Goal: Task Accomplishment & Management: Manage account settings

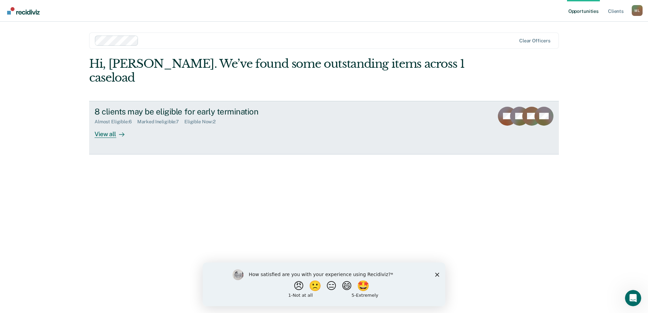
click at [198, 119] on div "Eligible Now : 2" at bounding box center [203, 122] width 37 height 6
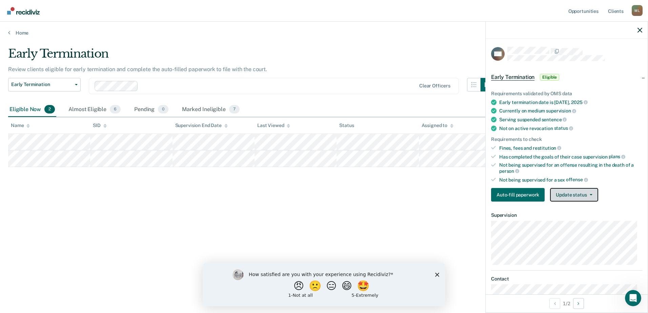
click at [594, 195] on button "Update status" at bounding box center [574, 195] width 48 height 14
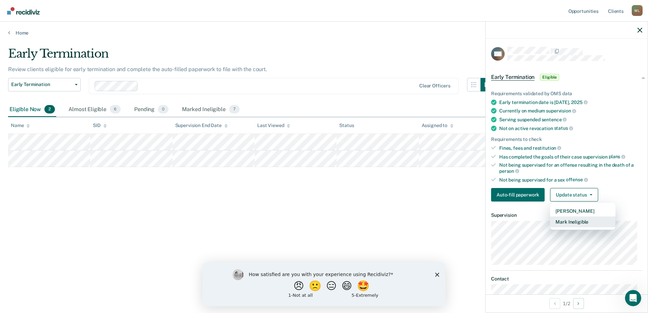
click at [583, 221] on button "Mark Ineligible" at bounding box center [582, 222] width 65 height 11
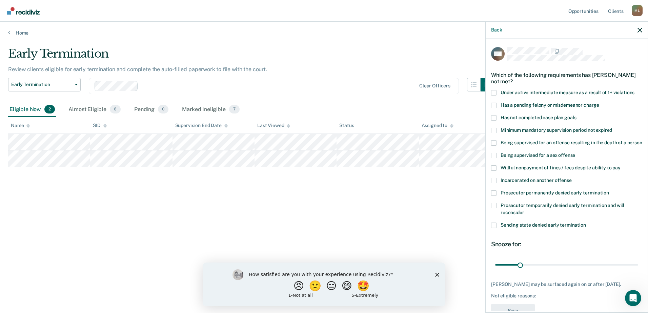
click at [495, 116] on span at bounding box center [493, 117] width 5 height 5
click at [577, 115] on input "Has not completed case plan goals" at bounding box center [577, 115] width 0 height 0
drag, startPoint x: 521, startPoint y: 272, endPoint x: 594, endPoint y: 269, distance: 72.3
type input "130"
click at [594, 269] on input "range" at bounding box center [567, 265] width 143 height 12
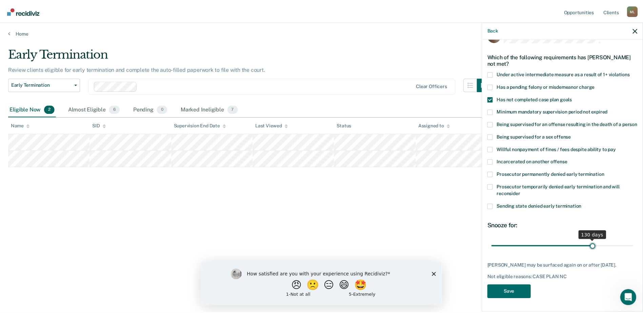
scroll to position [31, 0]
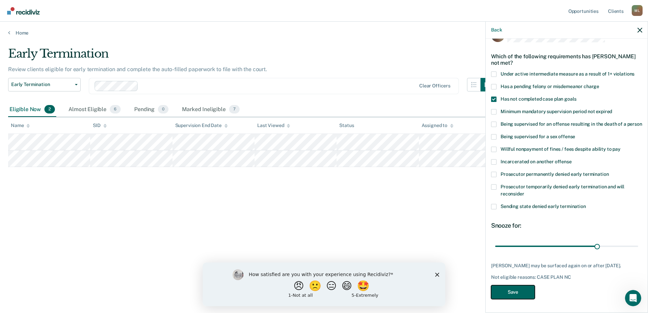
click at [519, 294] on button "Save" at bounding box center [513, 293] width 44 height 14
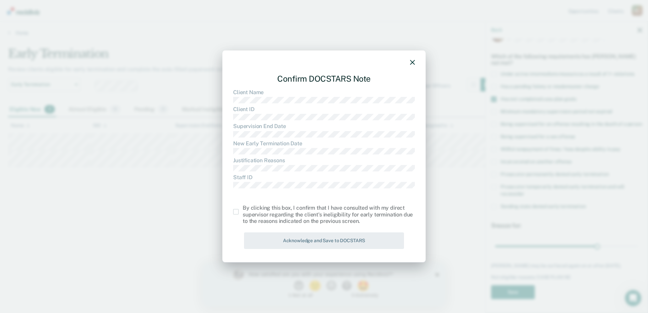
click at [234, 213] on span at bounding box center [235, 211] width 5 height 5
click at [243, 209] on input "checkbox" at bounding box center [243, 209] width 0 height 0
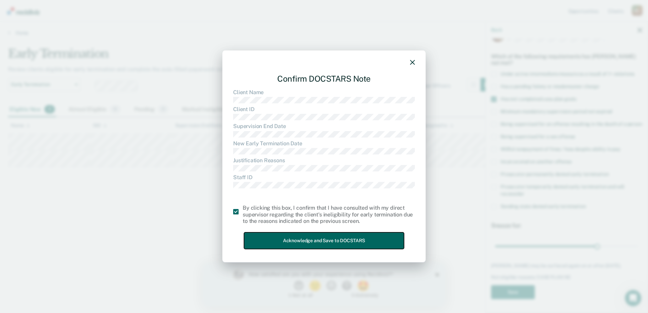
click at [290, 240] on button "Acknowledge and Save to DOCSTARS" at bounding box center [324, 241] width 160 height 17
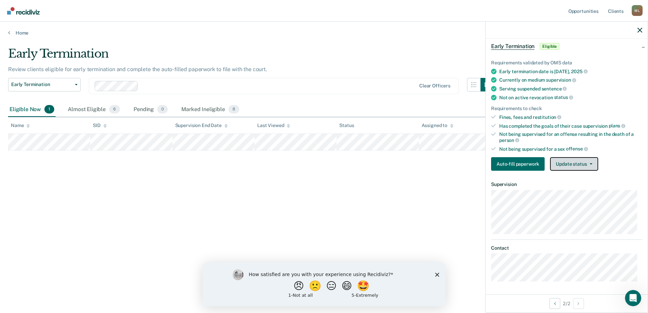
click at [574, 161] on button "Update status" at bounding box center [574, 164] width 48 height 14
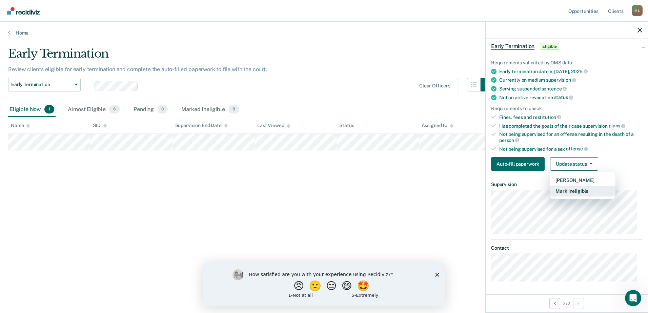
click at [588, 190] on button "Mark Ineligible" at bounding box center [582, 191] width 65 height 11
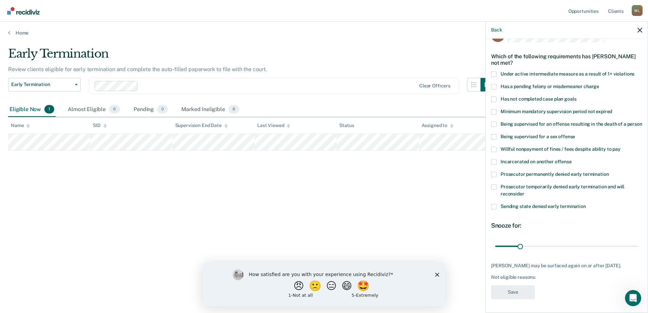
drag, startPoint x: 493, startPoint y: 88, endPoint x: 492, endPoint y: 91, distance: 3.5
click at [492, 97] on span at bounding box center [493, 99] width 5 height 5
click at [577, 97] on input "Has not completed case plan goals" at bounding box center [577, 97] width 0 height 0
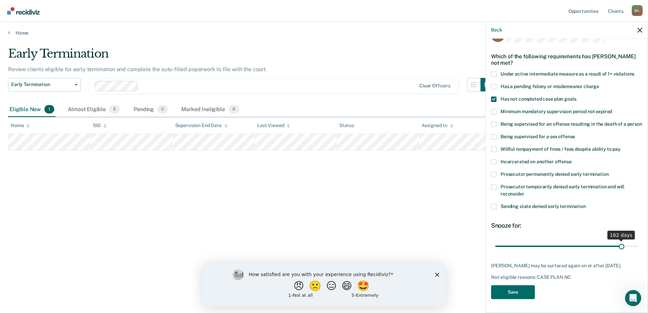
drag, startPoint x: 520, startPoint y: 242, endPoint x: 618, endPoint y: 235, distance: 98.3
type input "162"
click at [618, 240] on input "range" at bounding box center [567, 246] width 143 height 12
click at [515, 292] on button "Save" at bounding box center [513, 293] width 44 height 14
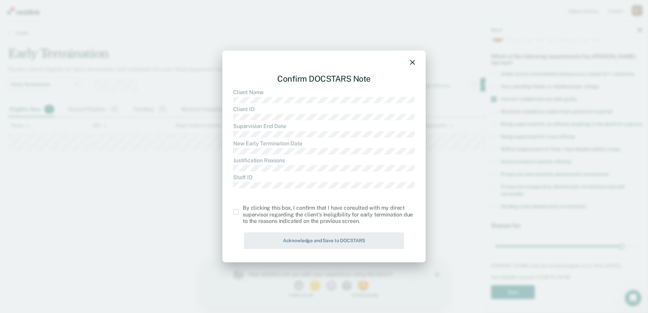
drag, startPoint x: 237, startPoint y: 212, endPoint x: 256, endPoint y: 223, distance: 22.0
click at [237, 213] on span at bounding box center [235, 211] width 5 height 5
click at [243, 209] on input "checkbox" at bounding box center [243, 209] width 0 height 0
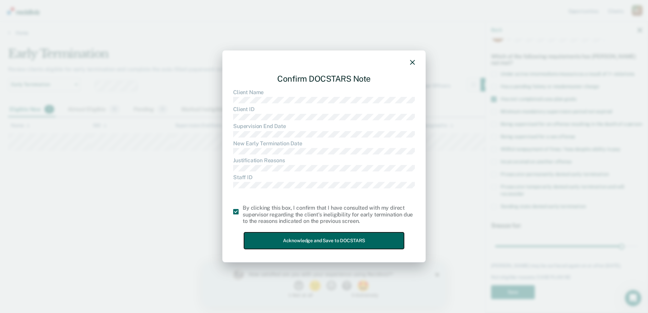
click at [299, 239] on button "Acknowledge and Save to DOCSTARS" at bounding box center [324, 241] width 160 height 17
